Goal: Transaction & Acquisition: Purchase product/service

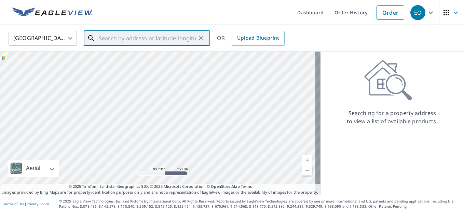
click at [190, 35] on input "text" at bounding box center [147, 38] width 97 height 19
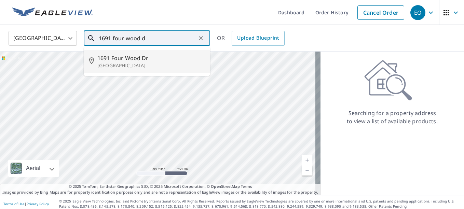
click at [133, 57] on span "1691 Four Wood Dr" at bounding box center [150, 58] width 107 height 8
type input "[STREET_ADDRESS]"
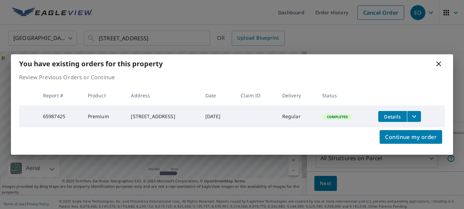
click at [325, 181] on div "You have existing orders for this property Review Previous Orders or Continue R…" at bounding box center [232, 104] width 464 height 209
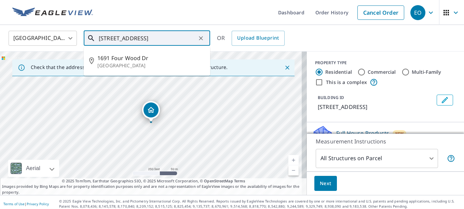
click at [170, 38] on input "[STREET_ADDRESS]" at bounding box center [147, 38] width 97 height 19
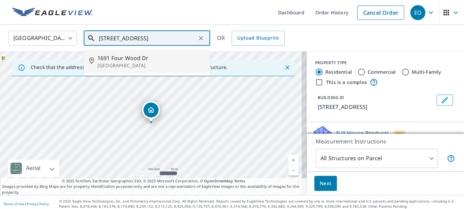
click at [124, 57] on span "1691 Four Wood Dr" at bounding box center [150, 58] width 107 height 8
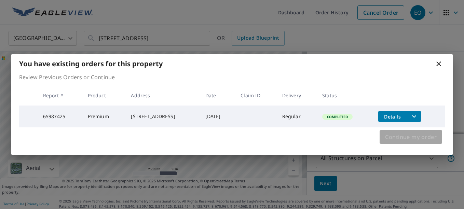
click at [393, 141] on span "Continue my order" at bounding box center [411, 137] width 52 height 10
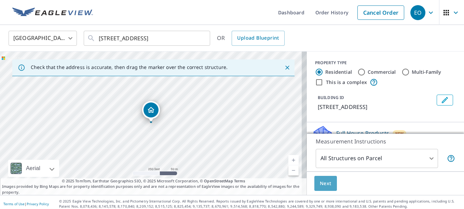
click at [320, 185] on span "Next" at bounding box center [326, 183] width 12 height 9
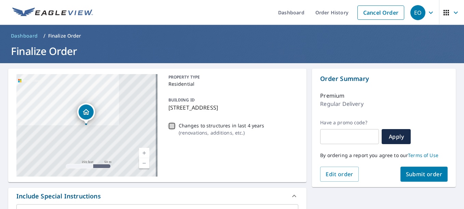
click at [168, 126] on input "Changes to structures in last 4 years ( renovations, additions, etc. )" at bounding box center [172, 126] width 8 height 8
checkbox input "true"
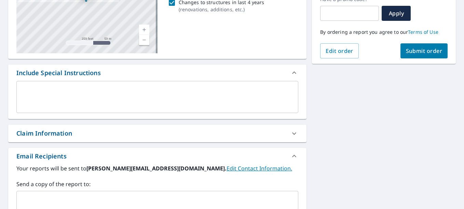
scroll to position [187, 0]
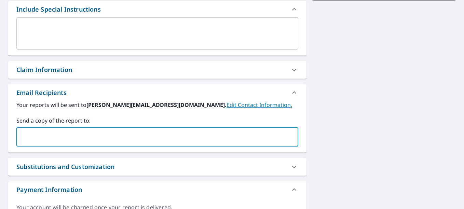
click at [236, 139] on input "text" at bounding box center [151, 137] width 265 height 13
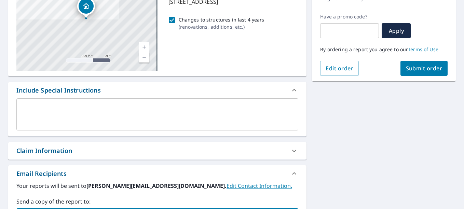
scroll to position [102, 0]
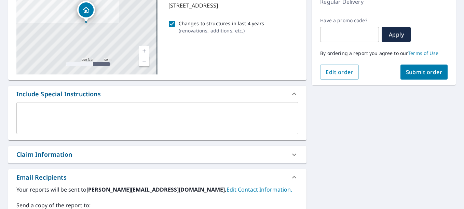
type input "christopher@burishbuilders.com"
click at [427, 73] on span "Submit order" at bounding box center [424, 72] width 37 height 8
checkbox input "true"
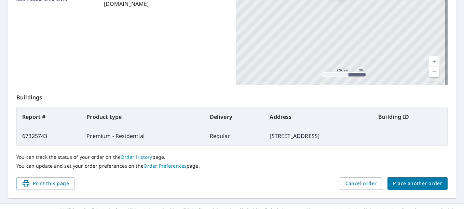
scroll to position [181, 0]
click at [405, 181] on span "Place another order" at bounding box center [417, 183] width 49 height 9
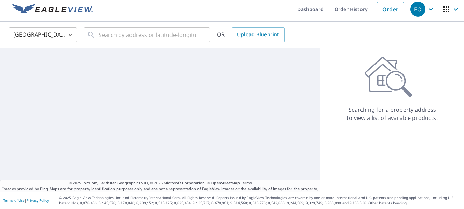
scroll to position [3, 0]
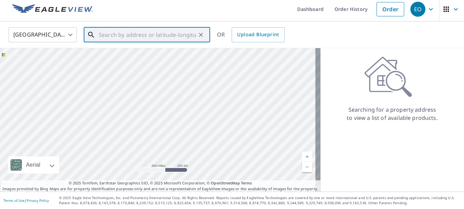
click at [136, 36] on input "text" at bounding box center [147, 34] width 97 height 19
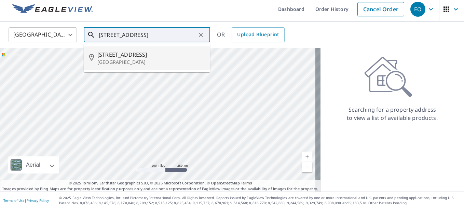
click at [139, 58] on span "380 Winding Creek Rd" at bounding box center [150, 55] width 107 height 8
type input "380 Winding Creek Rd Rocky Point, NC 28457"
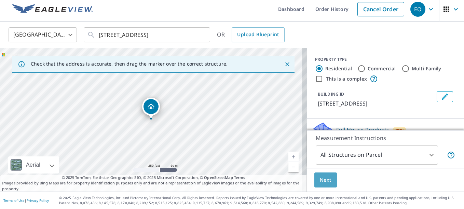
click at [324, 180] on span "Next" at bounding box center [326, 180] width 12 height 9
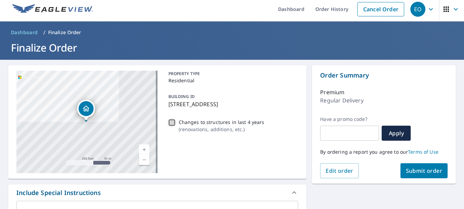
click at [171, 124] on input "Changes to structures in last 4 years ( renovations, additions, etc. )" at bounding box center [172, 123] width 8 height 8
checkbox input "true"
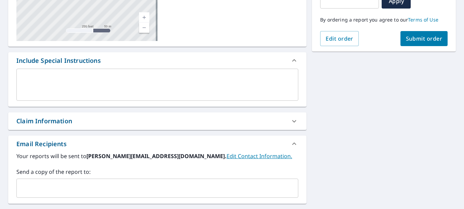
scroll to position [137, 0]
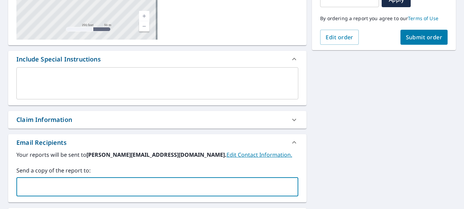
click at [106, 182] on input "text" at bounding box center [151, 186] width 265 height 13
type input "alec@burishbuilders.com"
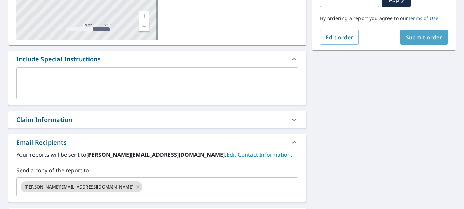
click at [411, 41] on button "Submit order" at bounding box center [423, 37] width 47 height 15
checkbox input "true"
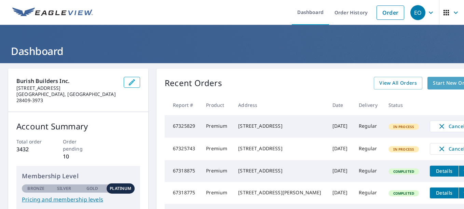
click at [433, 80] on span "Start New Order" at bounding box center [453, 83] width 40 height 9
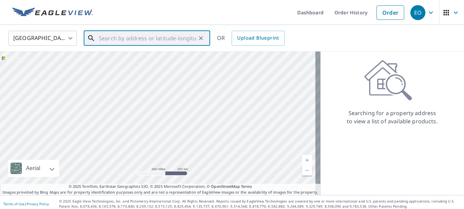
click at [161, 35] on input "text" at bounding box center [147, 38] width 97 height 19
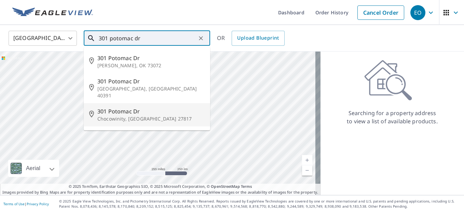
click at [169, 107] on span "301 Potomac Dr" at bounding box center [150, 111] width 107 height 8
type input "[STREET_ADDRESS][PERSON_NAME]"
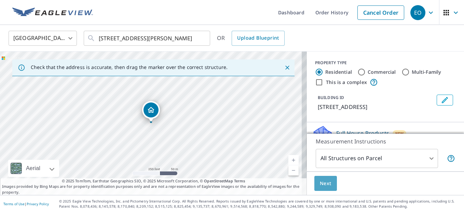
click at [327, 188] on button "Next" at bounding box center [325, 183] width 23 height 15
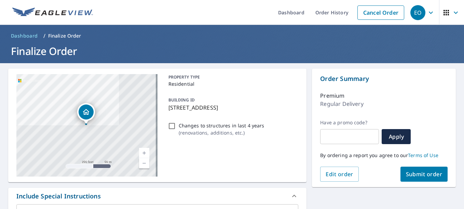
click at [169, 123] on input "Changes to structures in last 4 years ( renovations, additions, etc. )" at bounding box center [172, 126] width 8 height 8
checkbox input "true"
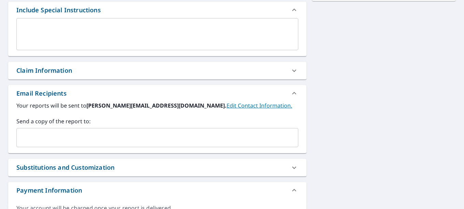
scroll to position [187, 0]
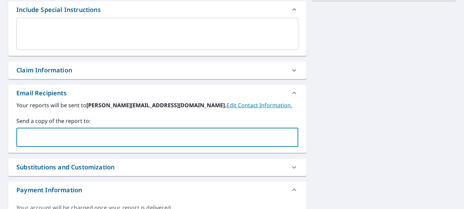
click at [189, 144] on input "text" at bounding box center [151, 137] width 265 height 13
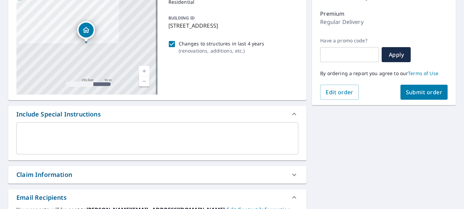
scroll to position [82, 0]
type input "[PERSON_NAME][EMAIL_ADDRESS][DOMAIN_NAME]"
click at [415, 92] on span "Submit order" at bounding box center [424, 93] width 37 height 8
checkbox input "true"
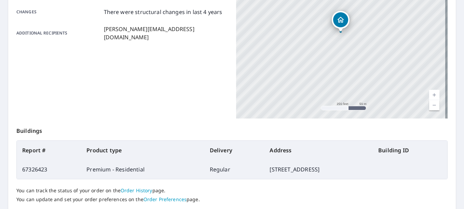
scroll to position [193, 0]
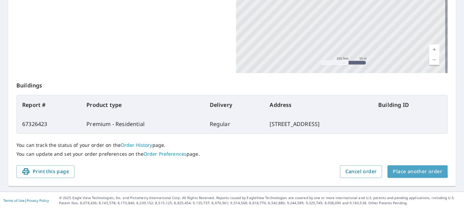
click at [400, 170] on span "Place another order" at bounding box center [417, 171] width 49 height 9
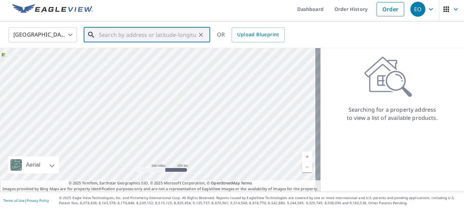
click at [169, 34] on input "text" at bounding box center [147, 34] width 97 height 19
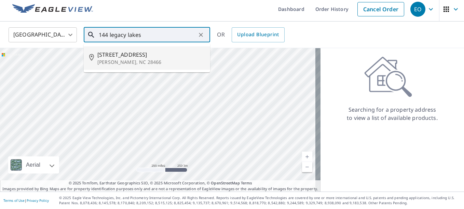
click at [157, 59] on p "[PERSON_NAME], NC 28466" at bounding box center [150, 62] width 107 height 7
type input "[STREET_ADDRESS][PERSON_NAME]"
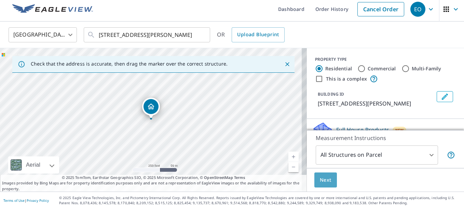
click at [324, 178] on span "Next" at bounding box center [326, 180] width 12 height 9
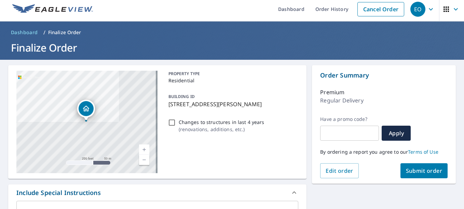
click at [171, 122] on input "Changes to structures in last 4 years ( renovations, additions, etc. )" at bounding box center [172, 123] width 8 height 8
checkbox input "true"
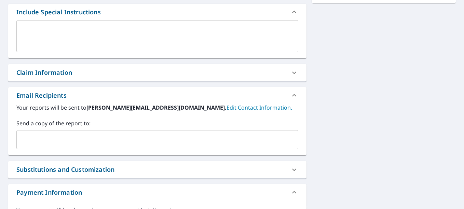
scroll to position [185, 0]
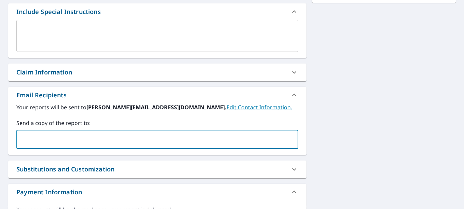
click at [154, 145] on input "text" at bounding box center [151, 139] width 265 height 13
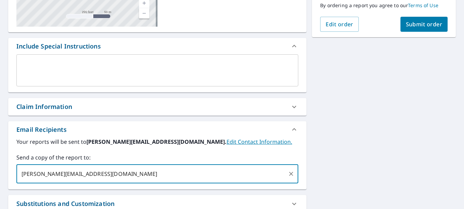
scroll to position [149, 0]
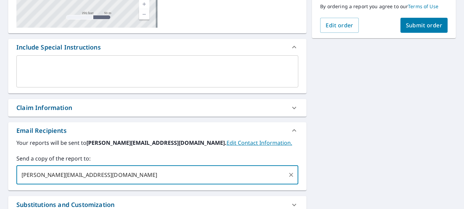
type input "[PERSON_NAME][EMAIL_ADDRESS][DOMAIN_NAME]"
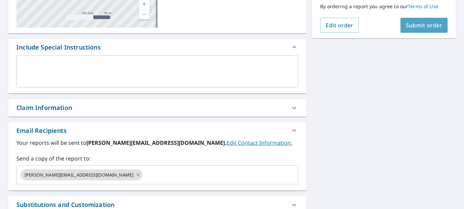
click at [412, 23] on span "Submit order" at bounding box center [424, 26] width 37 height 8
checkbox input "true"
